Goal: Transaction & Acquisition: Purchase product/service

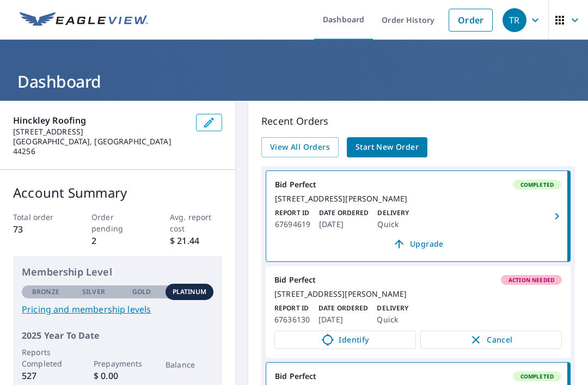
click at [464, 21] on link "Order" at bounding box center [471, 20] width 44 height 23
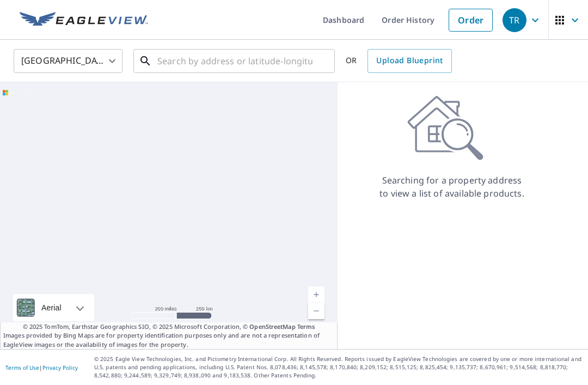
click at [205, 64] on input "text" at bounding box center [234, 61] width 155 height 30
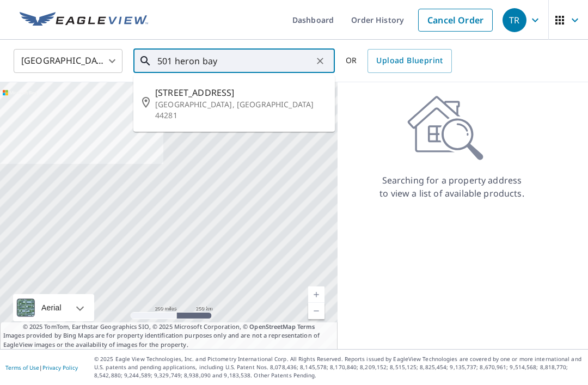
click at [190, 86] on span "[STREET_ADDRESS]" at bounding box center [240, 92] width 171 height 13
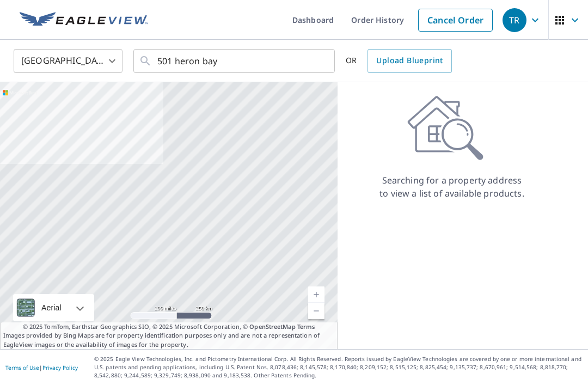
type input "[STREET_ADDRESS]"
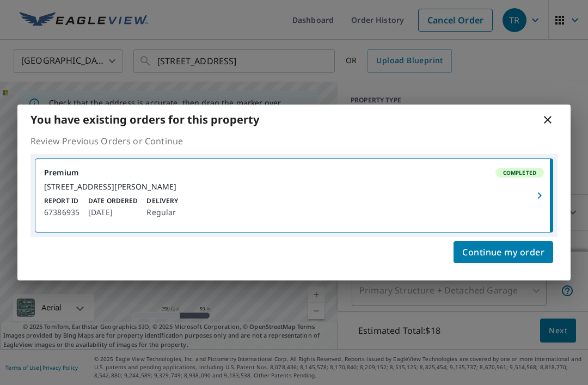
click at [479, 256] on span "Continue my order" at bounding box center [503, 252] width 82 height 15
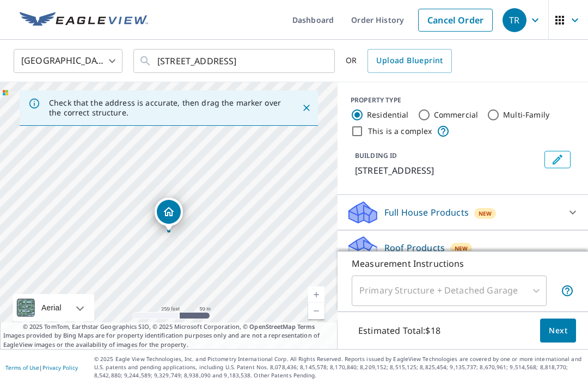
click at [407, 248] on p "Roof Products" at bounding box center [414, 247] width 60 height 13
click at [408, 241] on p "Roof Products" at bounding box center [414, 247] width 60 height 13
click at [403, 247] on p "Roof Products" at bounding box center [414, 247] width 60 height 13
click at [407, 242] on p "Roof Products" at bounding box center [414, 247] width 60 height 13
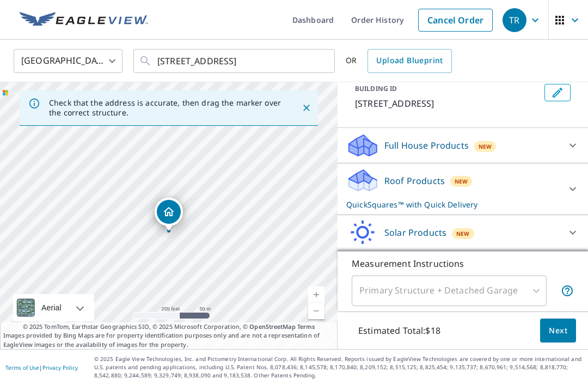
scroll to position [67, 0]
click at [413, 170] on div "Roof Products New QuickSquares™ with Quick Delivery" at bounding box center [452, 189] width 213 height 42
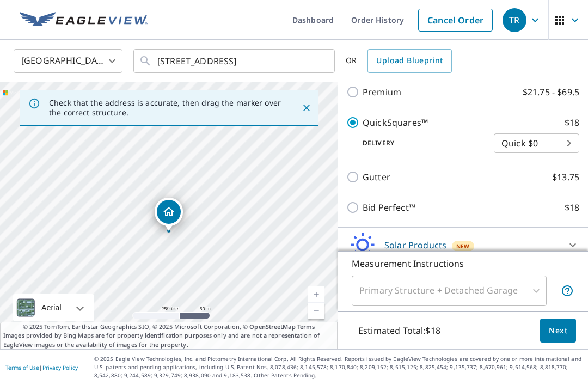
scroll to position [198, 0]
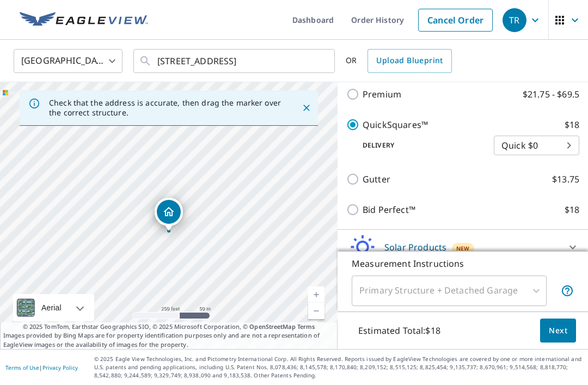
click at [352, 208] on input "Bid Perfect™ $18" at bounding box center [354, 209] width 16 height 13
checkbox input "true"
checkbox input "false"
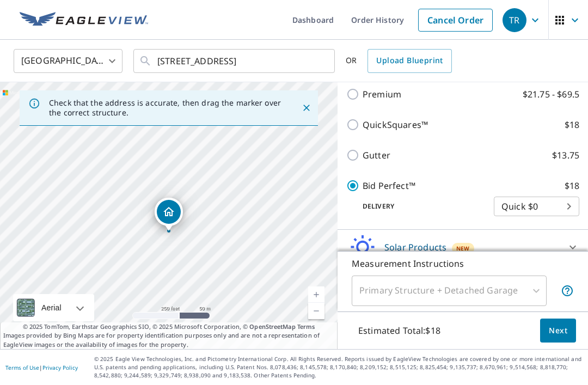
click at [556, 338] on span "Next" at bounding box center [558, 331] width 19 height 14
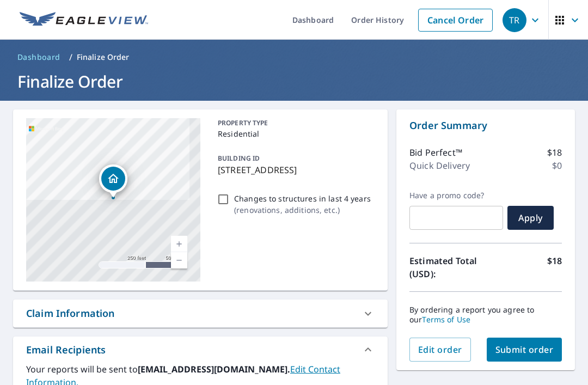
click at [527, 351] on span "Submit order" at bounding box center [525, 350] width 58 height 12
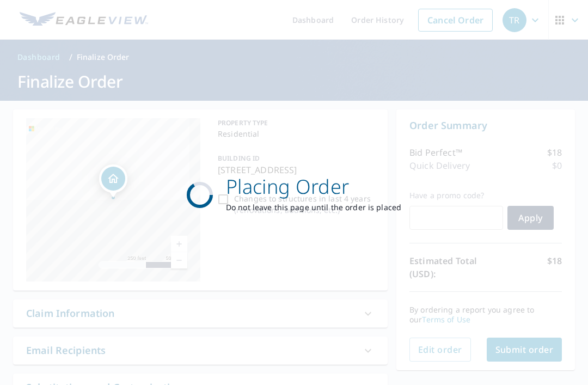
checkbox input "true"
